Goal: Navigation & Orientation: Go to known website

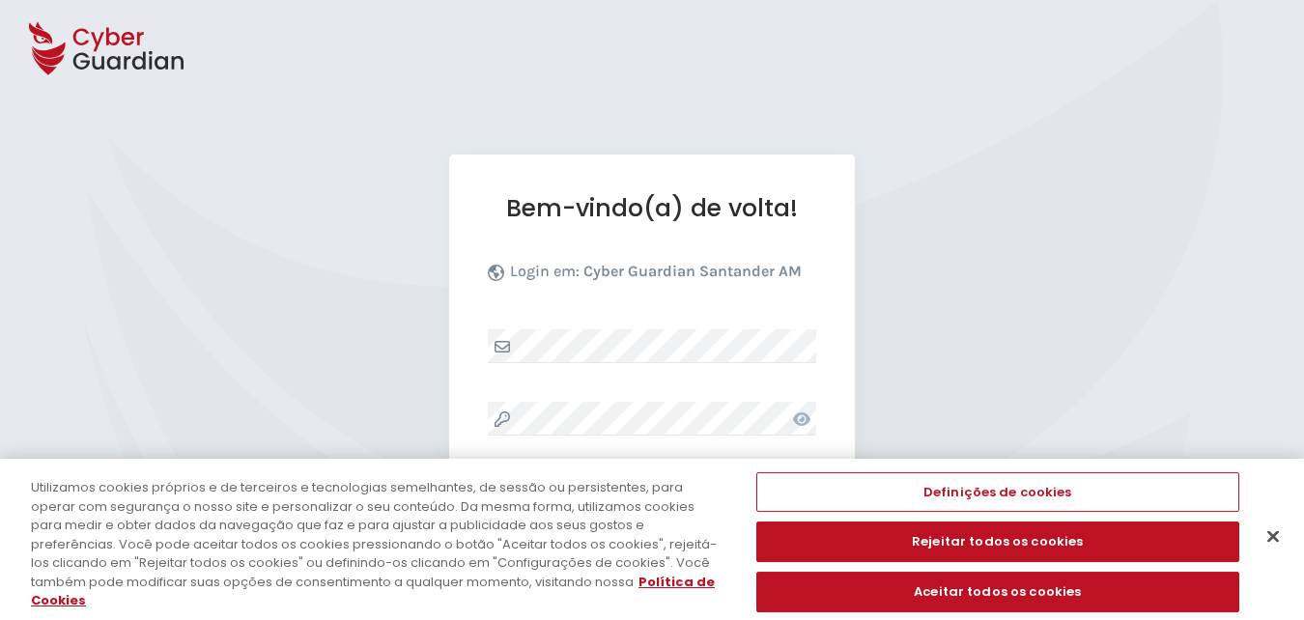
select select "Português (BR)"
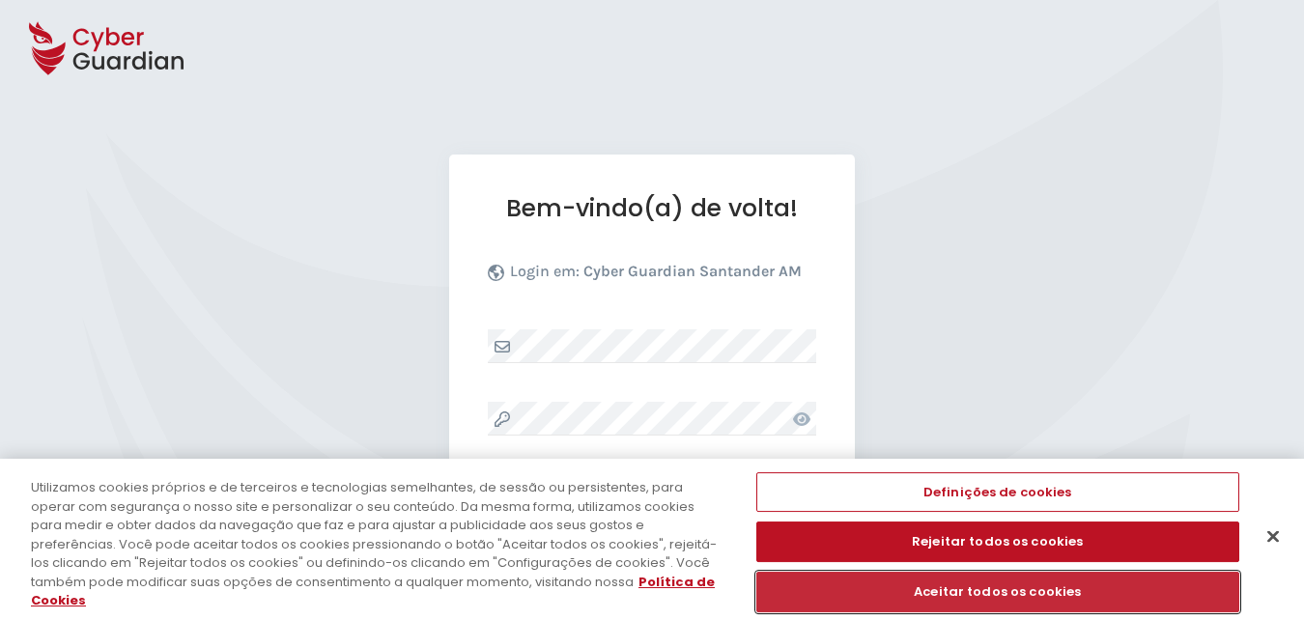
click at [964, 587] on button "Aceitar todos os cookies" at bounding box center [998, 592] width 483 height 41
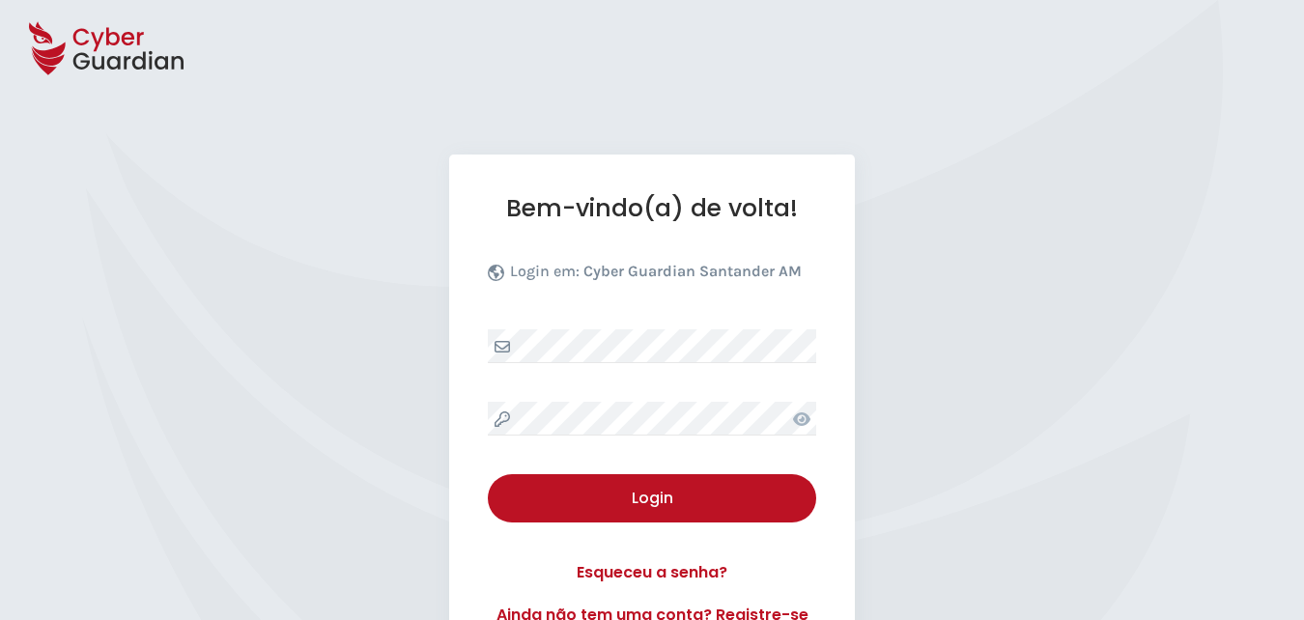
click at [623, 326] on div "Bem-vindo(a) de volta! Login em: Cyber Guardian Santander AM Login Esqueceu a s…" at bounding box center [652, 410] width 406 height 511
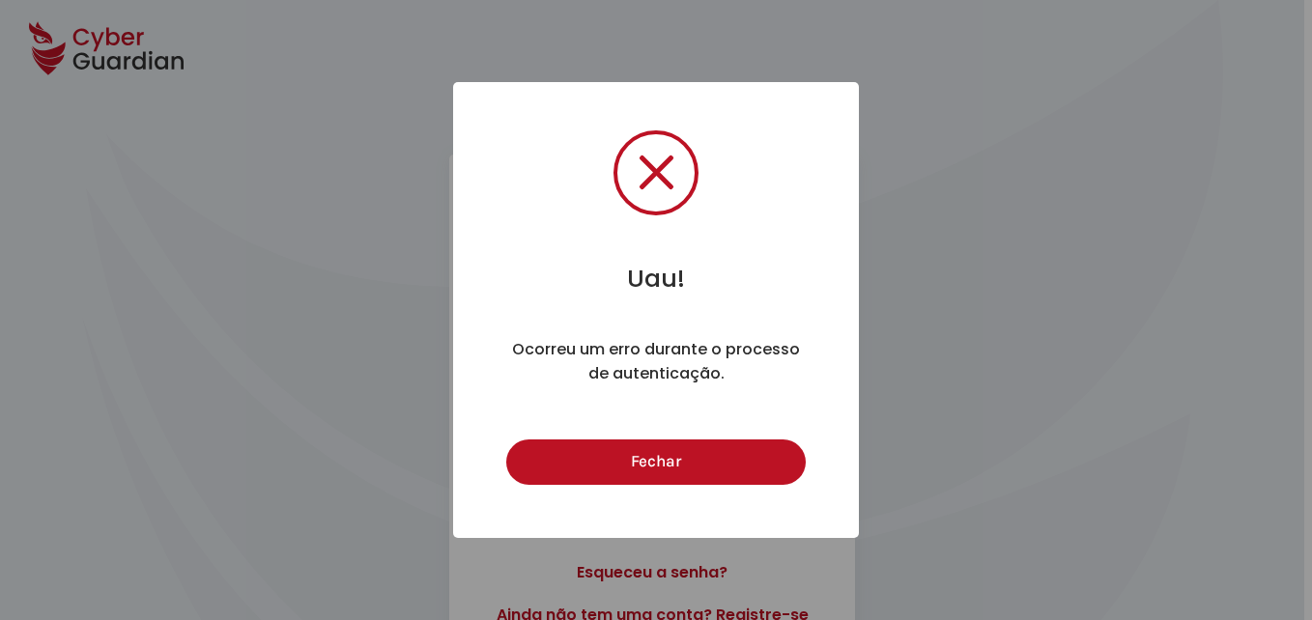
click at [506, 440] on button "Fechar" at bounding box center [655, 462] width 299 height 45
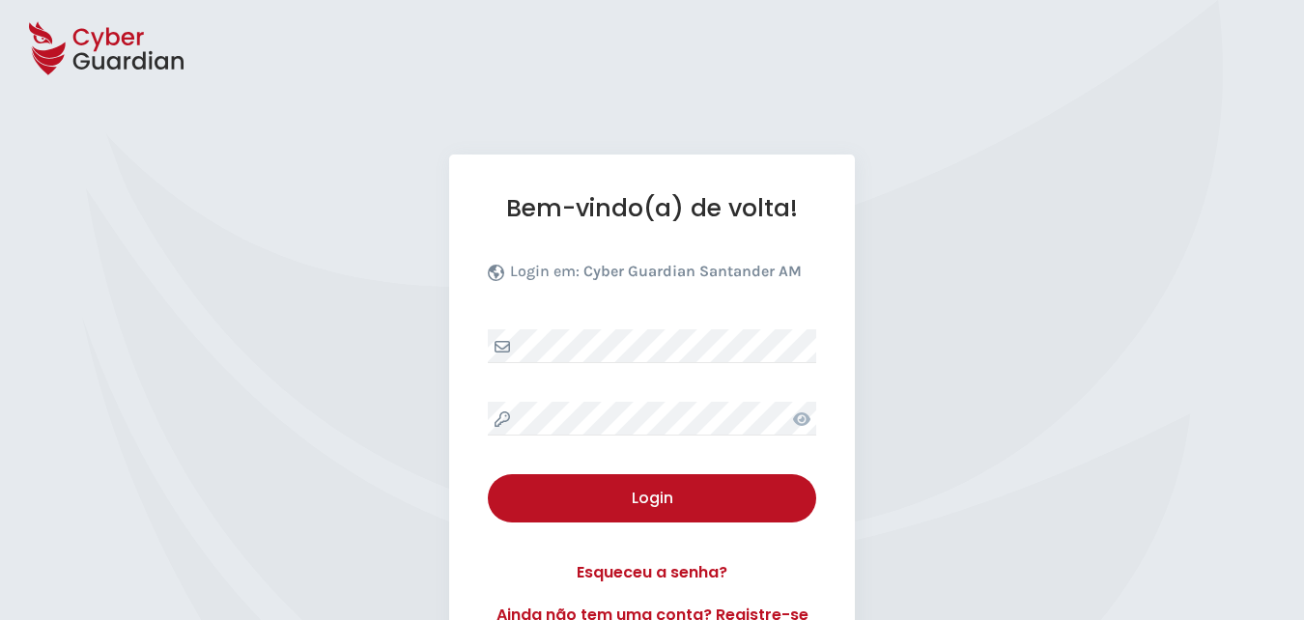
click at [669, 472] on div "Bem-vindo(a) de volta! Login em: Cyber Guardian Santander AM Login Esqueceu a s…" at bounding box center [652, 410] width 406 height 511
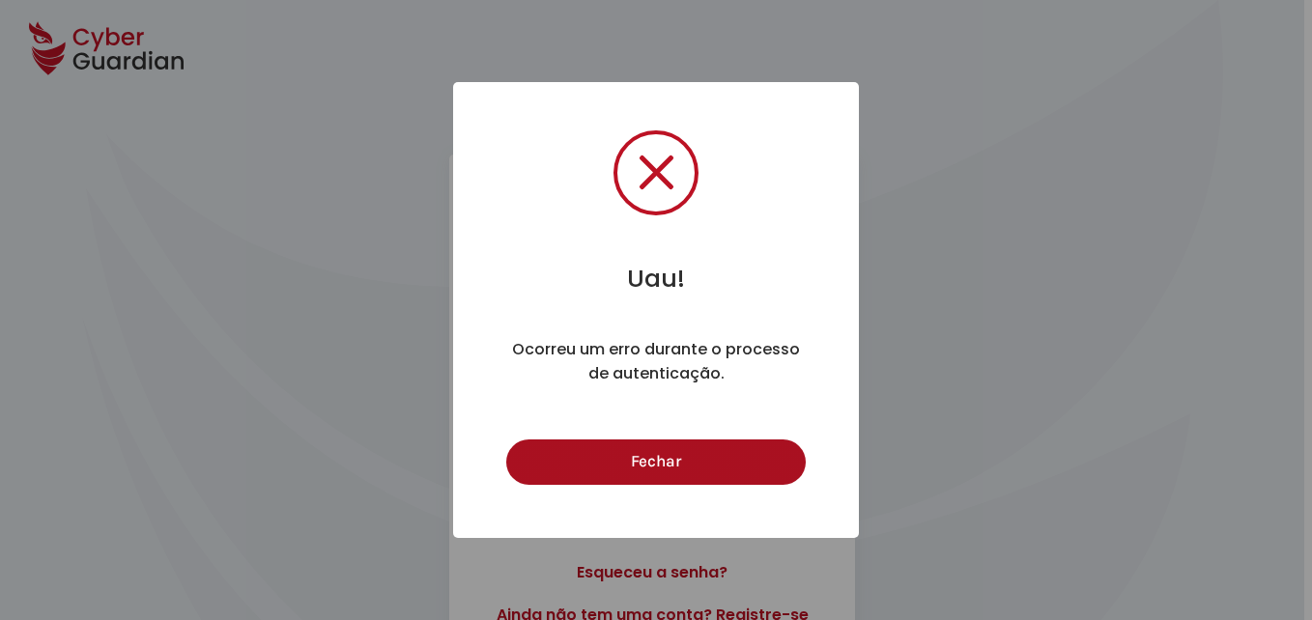
click at [606, 458] on button "Fechar" at bounding box center [655, 462] width 299 height 45
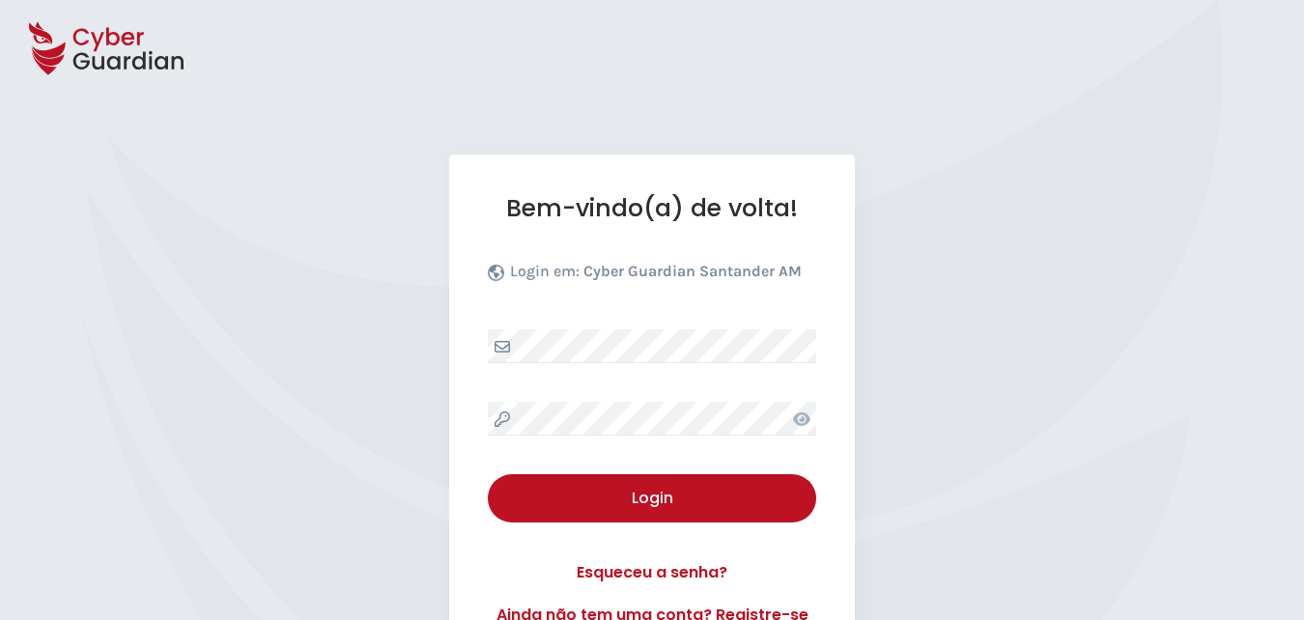
click at [800, 414] on icon at bounding box center [801, 420] width 17 height 14
click at [795, 422] on icon at bounding box center [801, 419] width 19 height 15
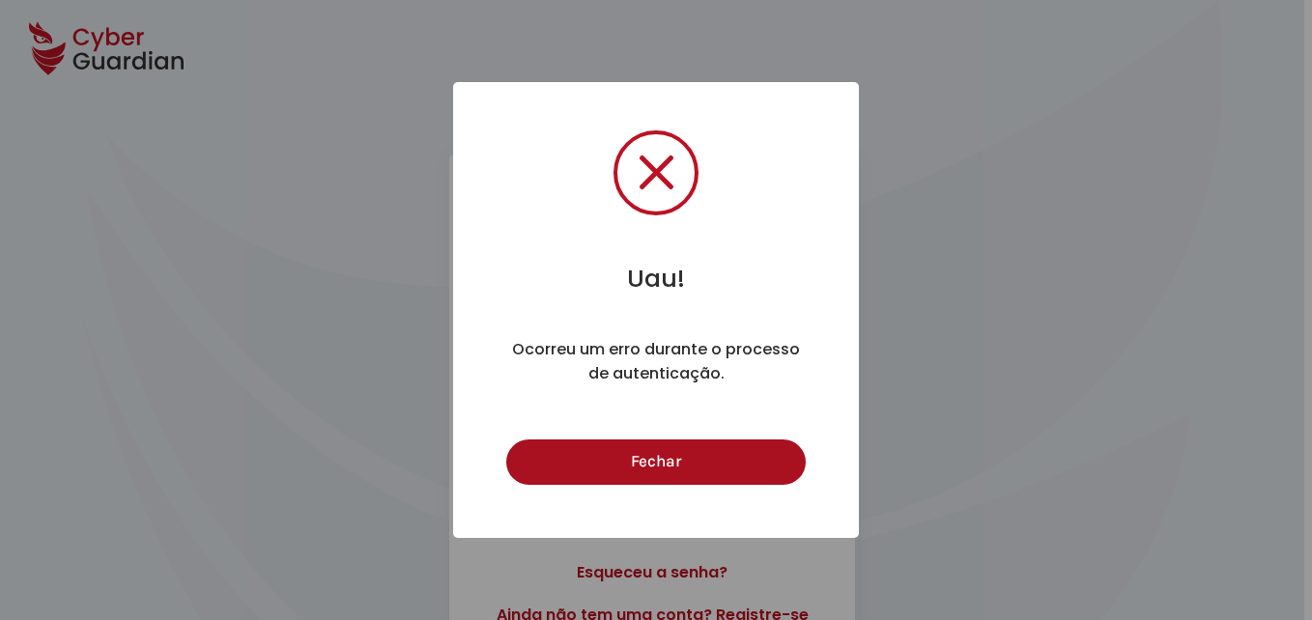
click at [593, 447] on button "Fechar" at bounding box center [655, 462] width 299 height 45
click at [634, 460] on button "Fechar" at bounding box center [655, 462] width 299 height 45
